Goal: Information Seeking & Learning: Learn about a topic

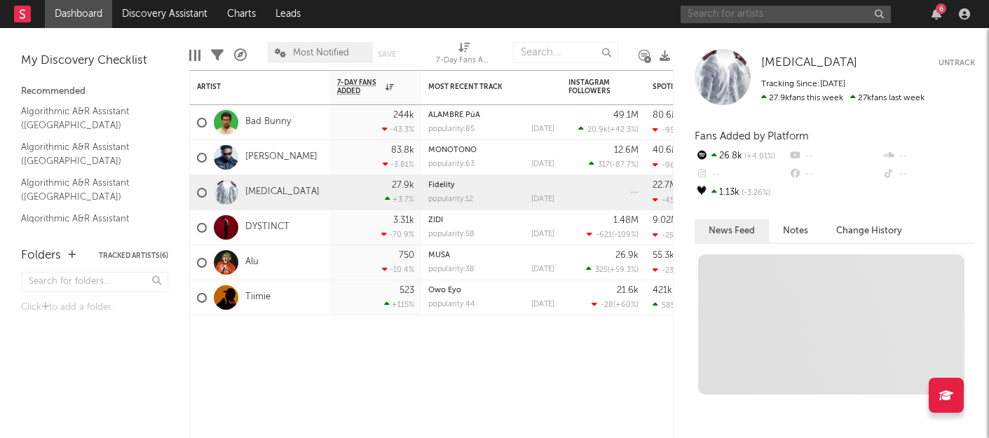
click at [732, 18] on input "text" at bounding box center [786, 15] width 210 height 18
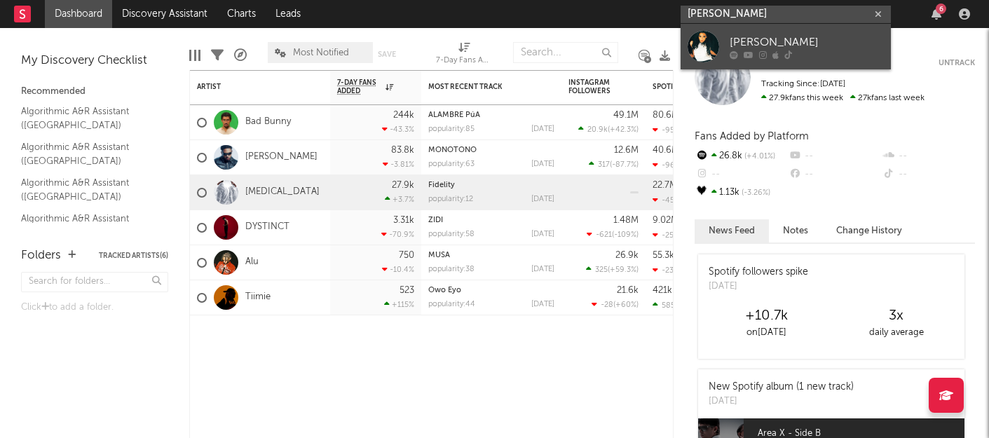
type input "[PERSON_NAME]"
click at [775, 38] on div "[PERSON_NAME]" at bounding box center [807, 42] width 154 height 17
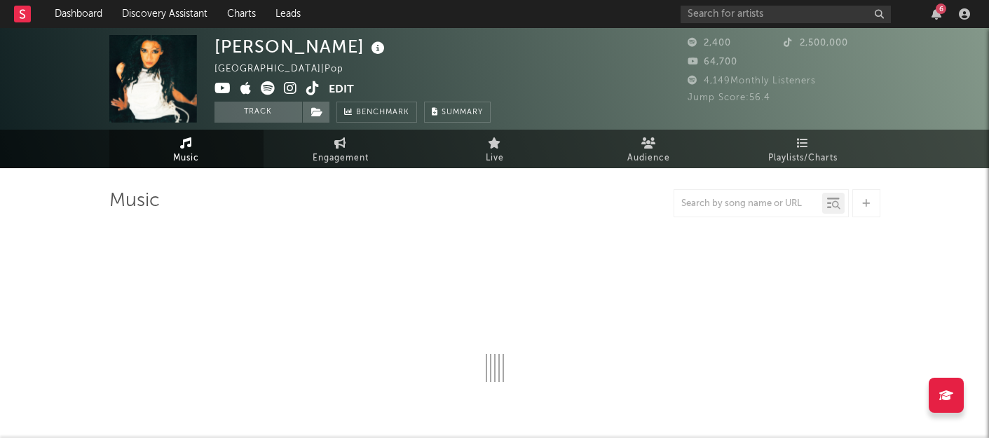
select select "1w"
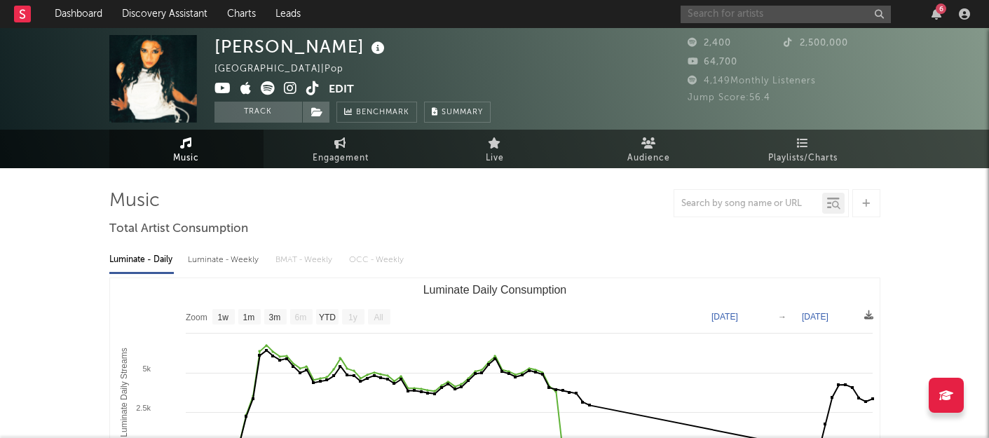
click at [768, 18] on input "text" at bounding box center [786, 15] width 210 height 18
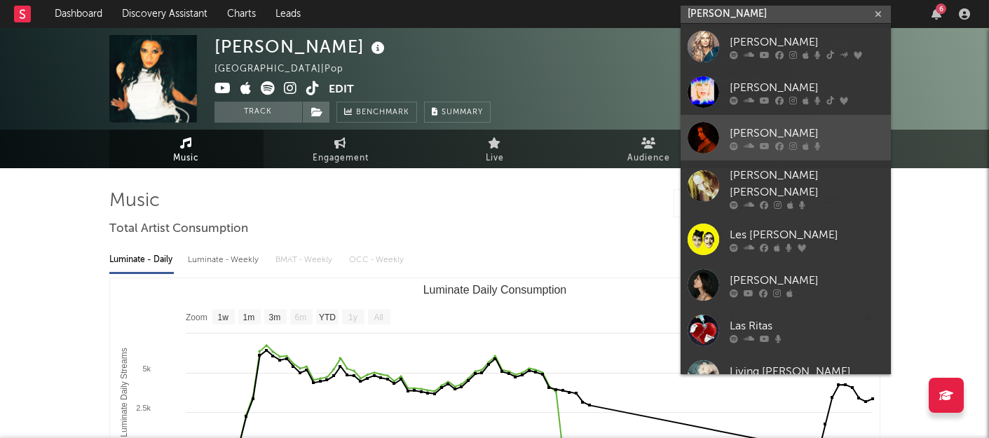
type input "[PERSON_NAME]"
click at [761, 136] on div "[PERSON_NAME]" at bounding box center [807, 133] width 154 height 17
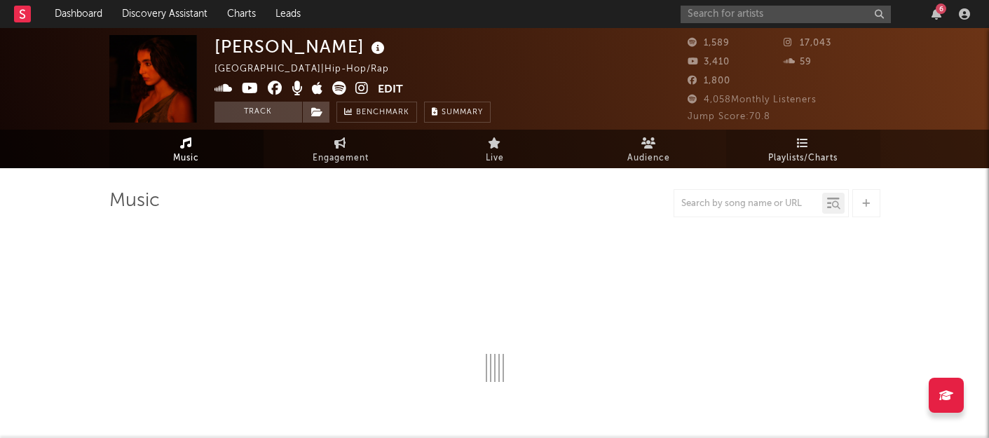
select select "6m"
